Goal: Communication & Community: Ask a question

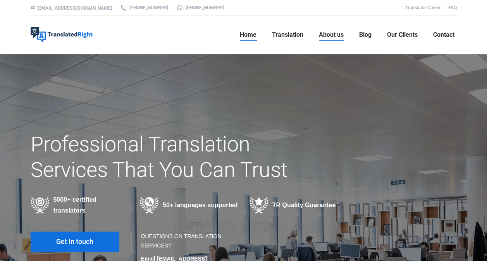
click at [335, 35] on span "About us" at bounding box center [331, 35] width 25 height 8
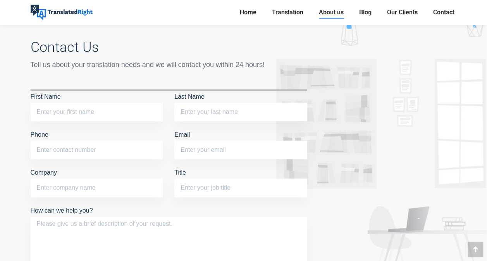
scroll to position [1820, 0]
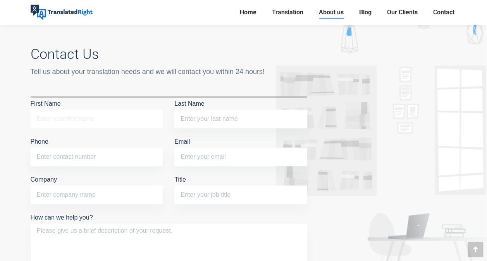
click at [71, 120] on input "First Name" at bounding box center [97, 119] width 132 height 19
type input "Yu Jing"
type input "Leong"
type input "91788820"
type input "yujing.leong@lockandstore.com"
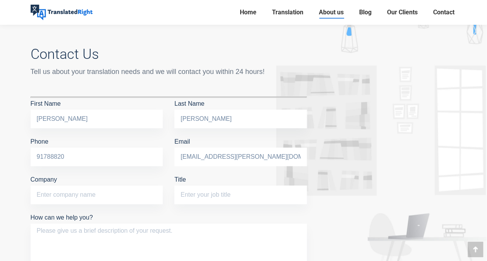
type input "General Storage Company Pte Ltd"
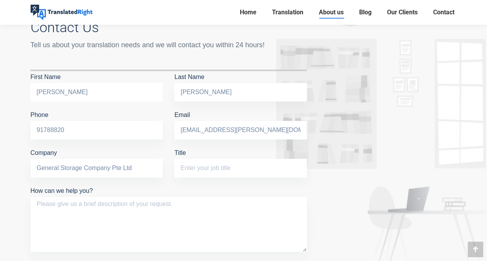
scroll to position [1859, 0]
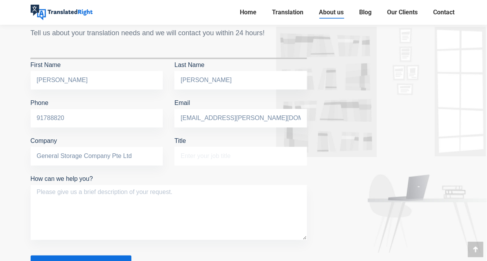
click at [195, 157] on input "Title" at bounding box center [240, 156] width 132 height 19
type input "Financial Controller"
click at [102, 223] on textarea "How can we help you?" at bounding box center [169, 212] width 276 height 55
paste textarea "Dear Sir, Good morning! We have a 1200 word document that required ENG->JAP pro…"
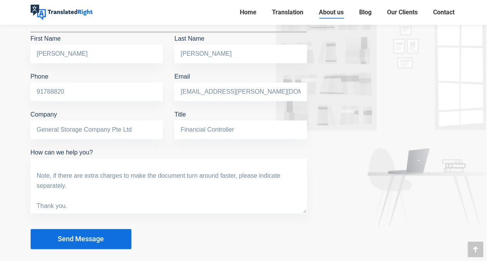
scroll to position [1897, 0]
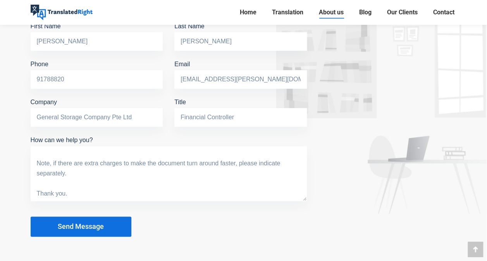
type textarea "Dear Sir, Good morning! We have a 1200 word document that required ENG->JAP pro…"
click at [89, 228] on span "Send Message" at bounding box center [81, 227] width 46 height 8
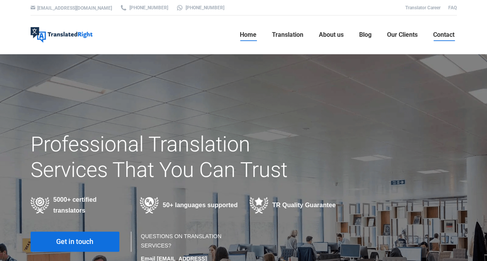
click at [443, 35] on span "Contact" at bounding box center [443, 35] width 21 height 8
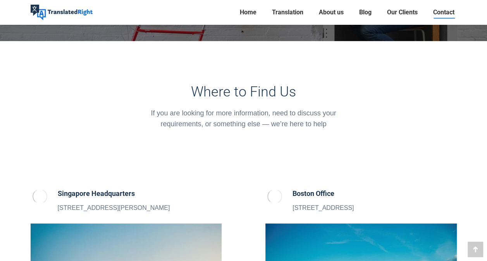
scroll to position [155, 0]
